Goal: Transaction & Acquisition: Purchase product/service

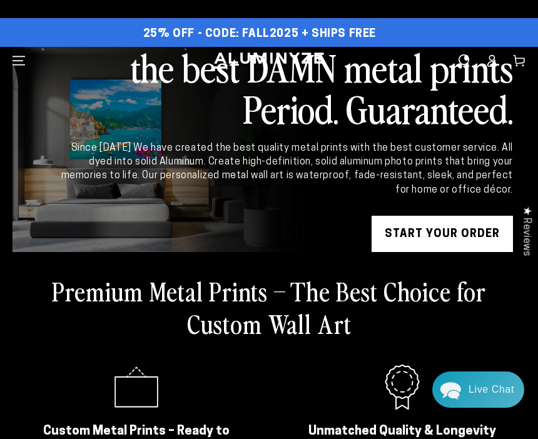
click at [443, 236] on link "START YOUR Order" at bounding box center [442, 235] width 141 height 38
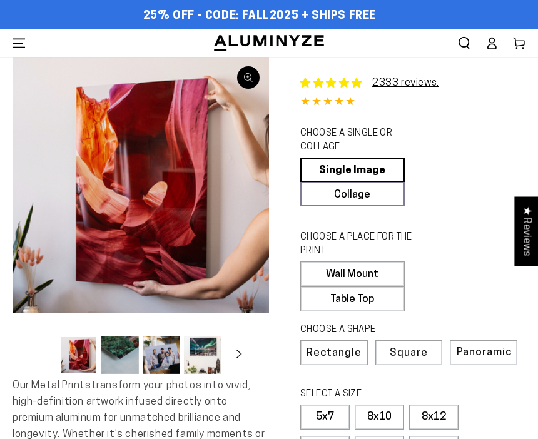
select select "**********"
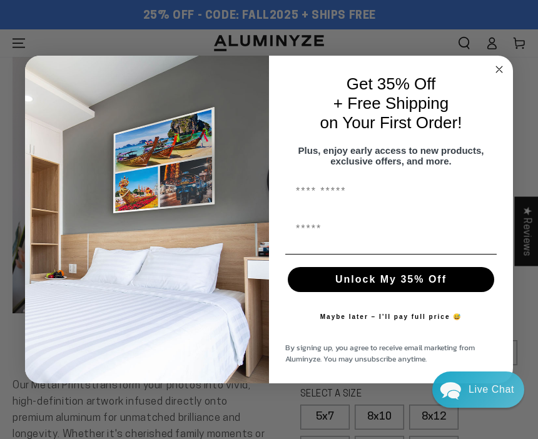
click at [352, 274] on button "Unlock My 35% Off" at bounding box center [391, 279] width 207 height 25
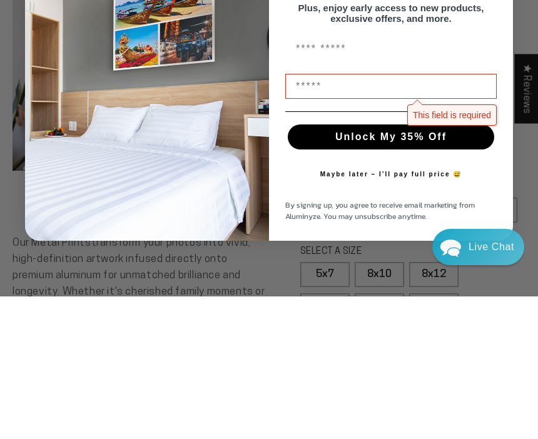
type input "*"
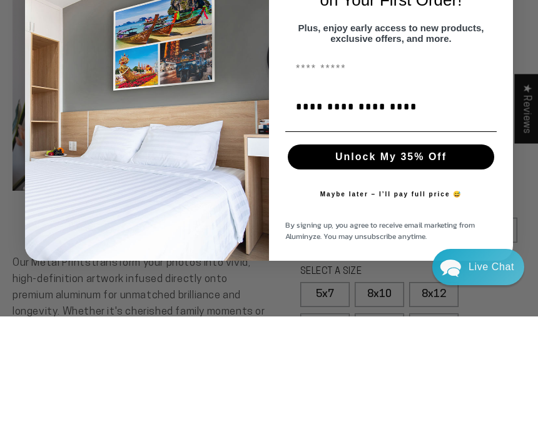
type input "**********"
click at [397, 267] on button "Unlock My 35% Off" at bounding box center [391, 279] width 207 height 25
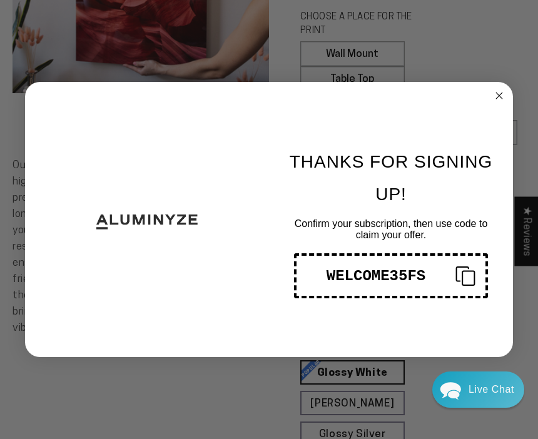
scroll to position [219, 0]
click at [506, 97] on circle "Close dialog" at bounding box center [500, 96] width 14 height 14
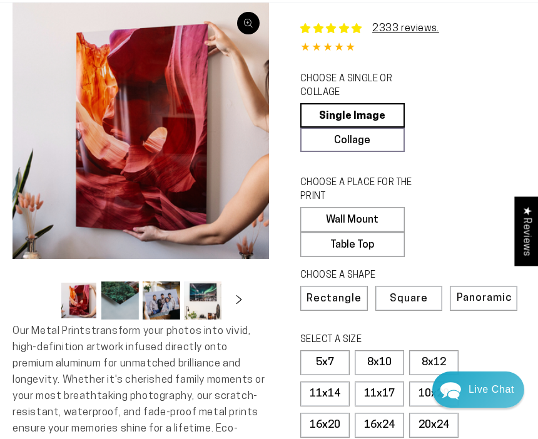
scroll to position [59, 0]
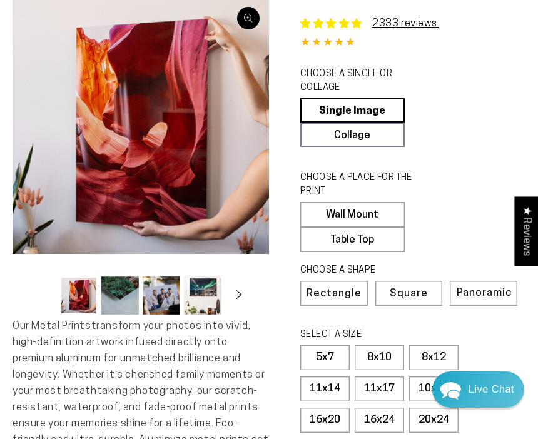
click at [327, 382] on label "11x14" at bounding box center [324, 389] width 49 height 25
click at [330, 386] on label "11x14" at bounding box center [324, 389] width 49 height 25
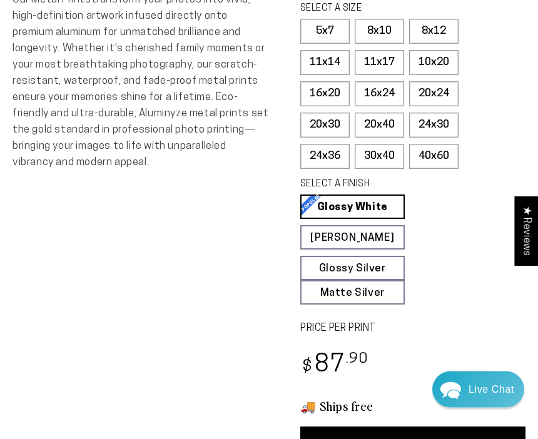
scroll to position [386, 0]
click at [358, 262] on link "Glossy Silver Glossy Silver Our silver gloss produces uniquely luminous prints …" at bounding box center [352, 268] width 105 height 24
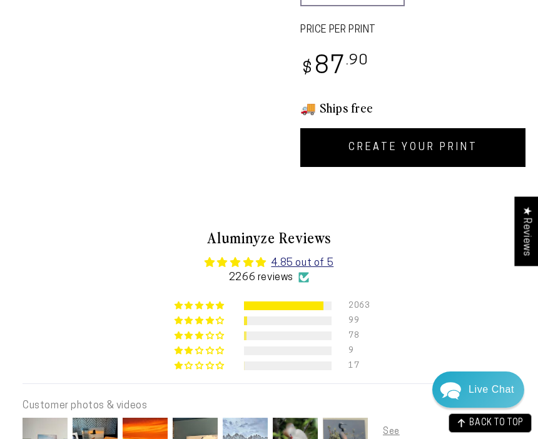
scroll to position [685, 0]
click at [410, 142] on link "CREATE YOUR PRINT" at bounding box center [412, 147] width 225 height 39
